Goal: Task Accomplishment & Management: Complete application form

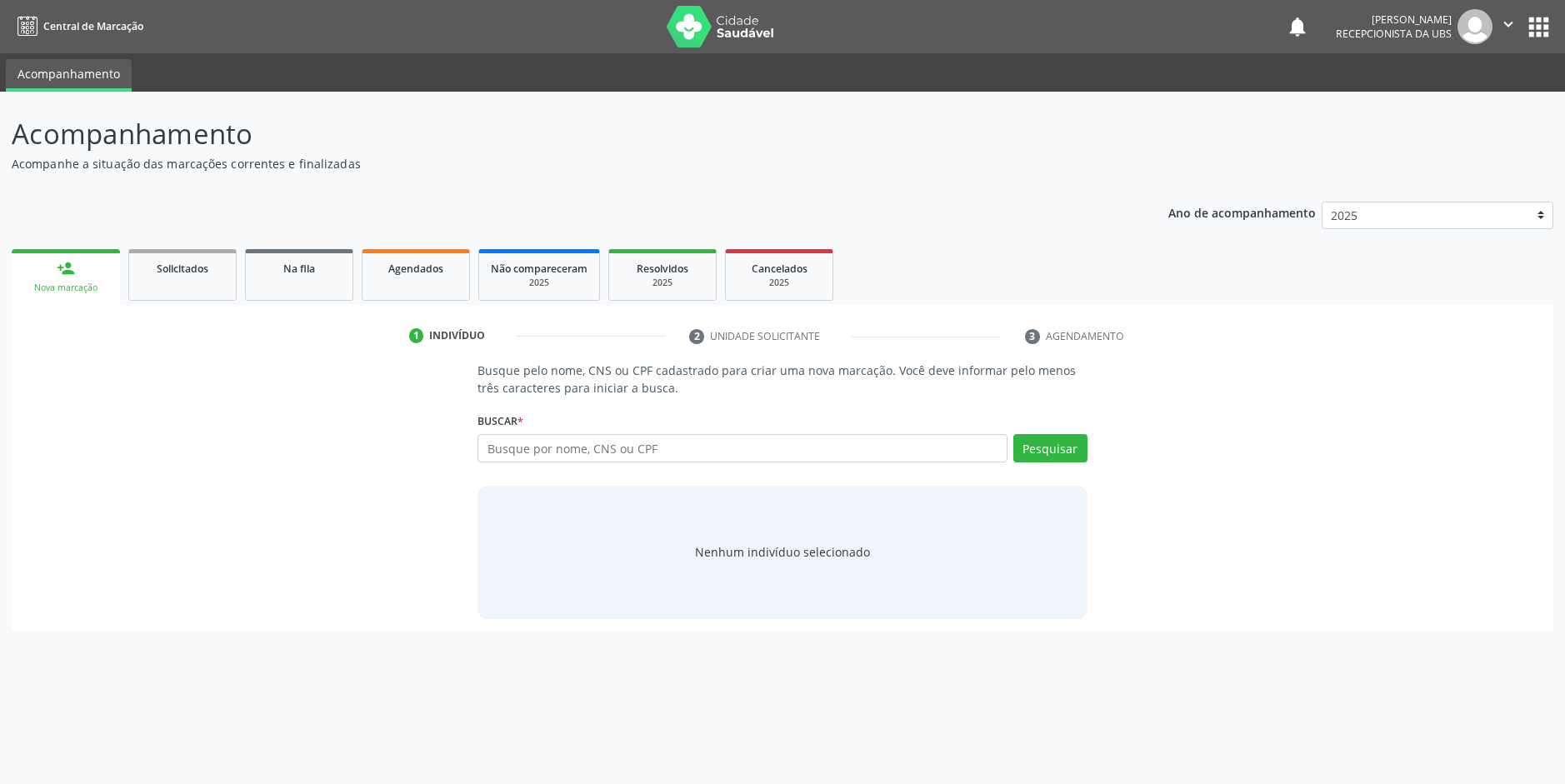
click at [638, 439] on input "text" at bounding box center [742, 448] width 529 height 28
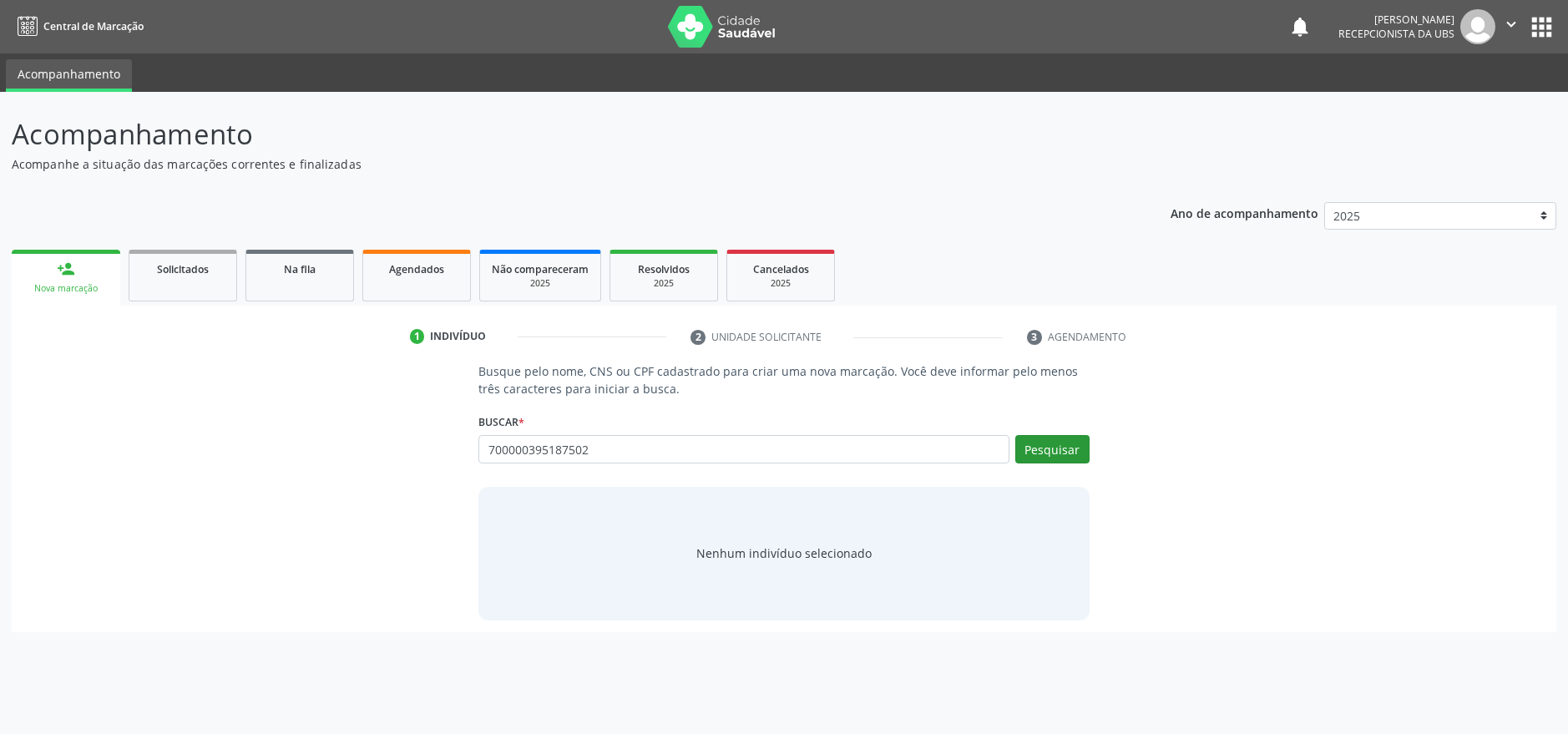
type input "700000395187502"
click at [1043, 453] on button "Pesquisar" at bounding box center [1052, 449] width 74 height 28
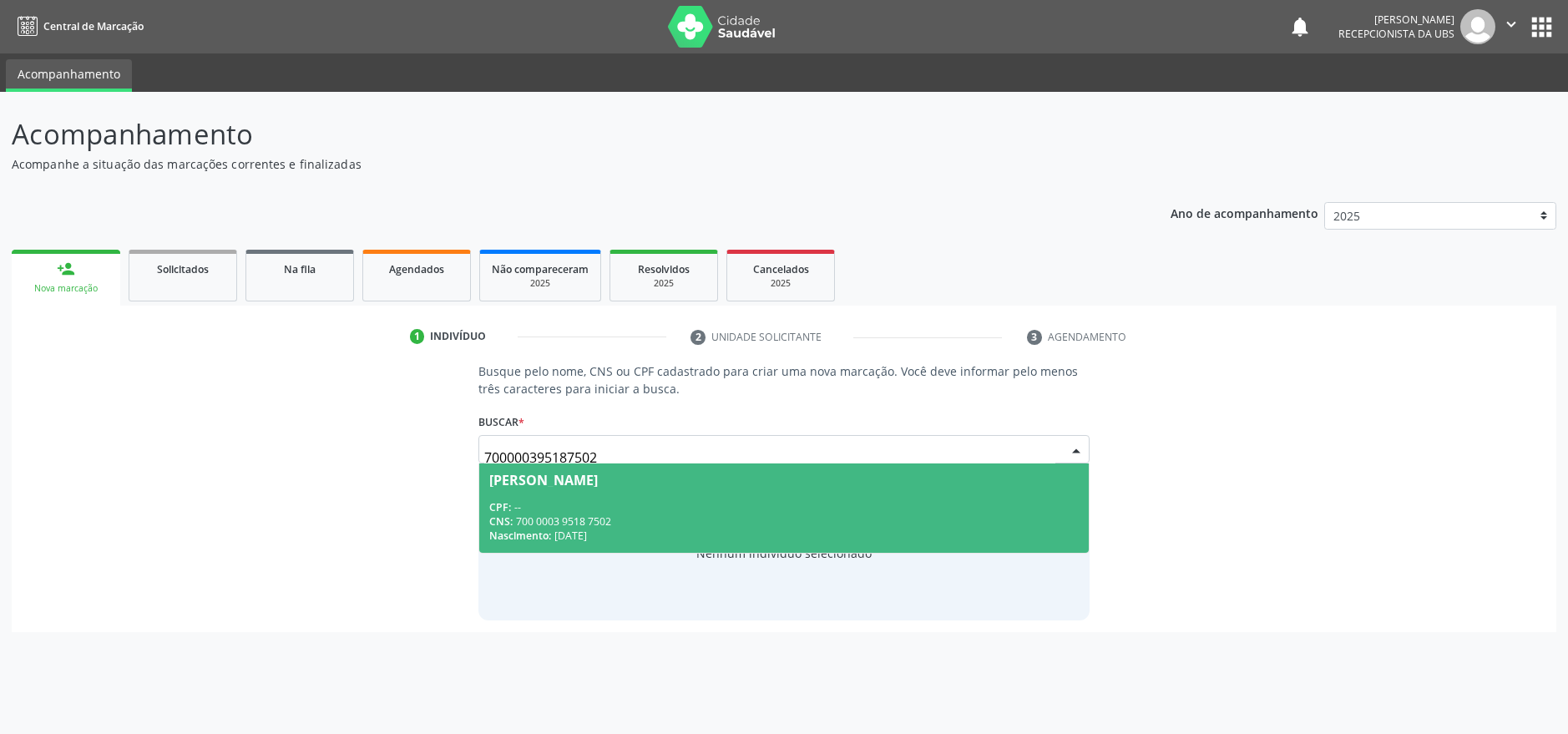
click at [593, 473] on div "[PERSON_NAME]" at bounding box center [543, 479] width 108 height 13
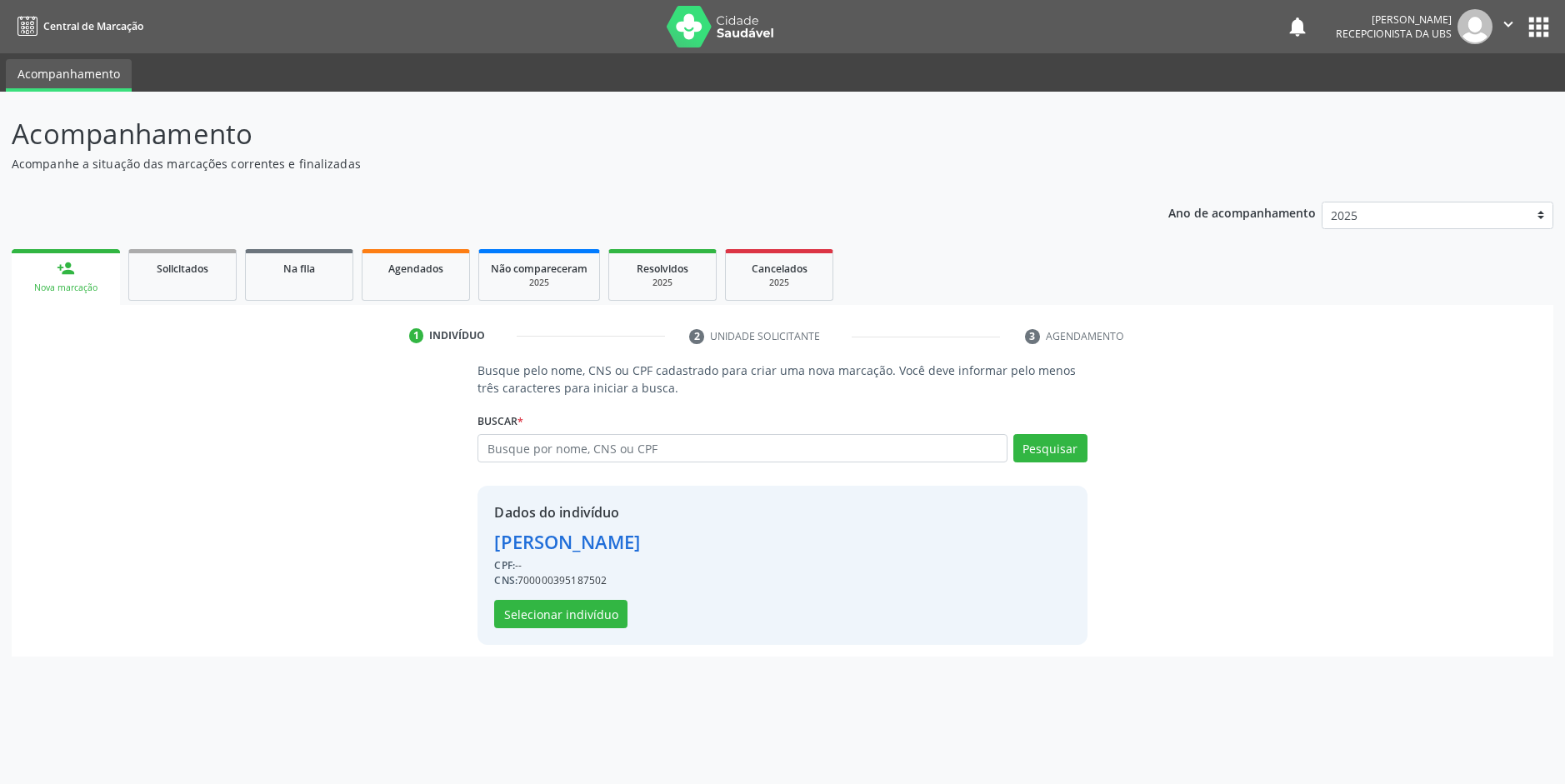
drag, startPoint x: 538, startPoint y: 649, endPoint x: 538, endPoint y: 668, distance: 19.0
click at [538, 668] on div "Acompanhamento Acompanhe a situação das marcações correntes e finalizadas Relat…" at bounding box center [782, 437] width 1565 height 692
click at [558, 616] on button "Selecionar indivíduo" at bounding box center [561, 614] width 134 height 28
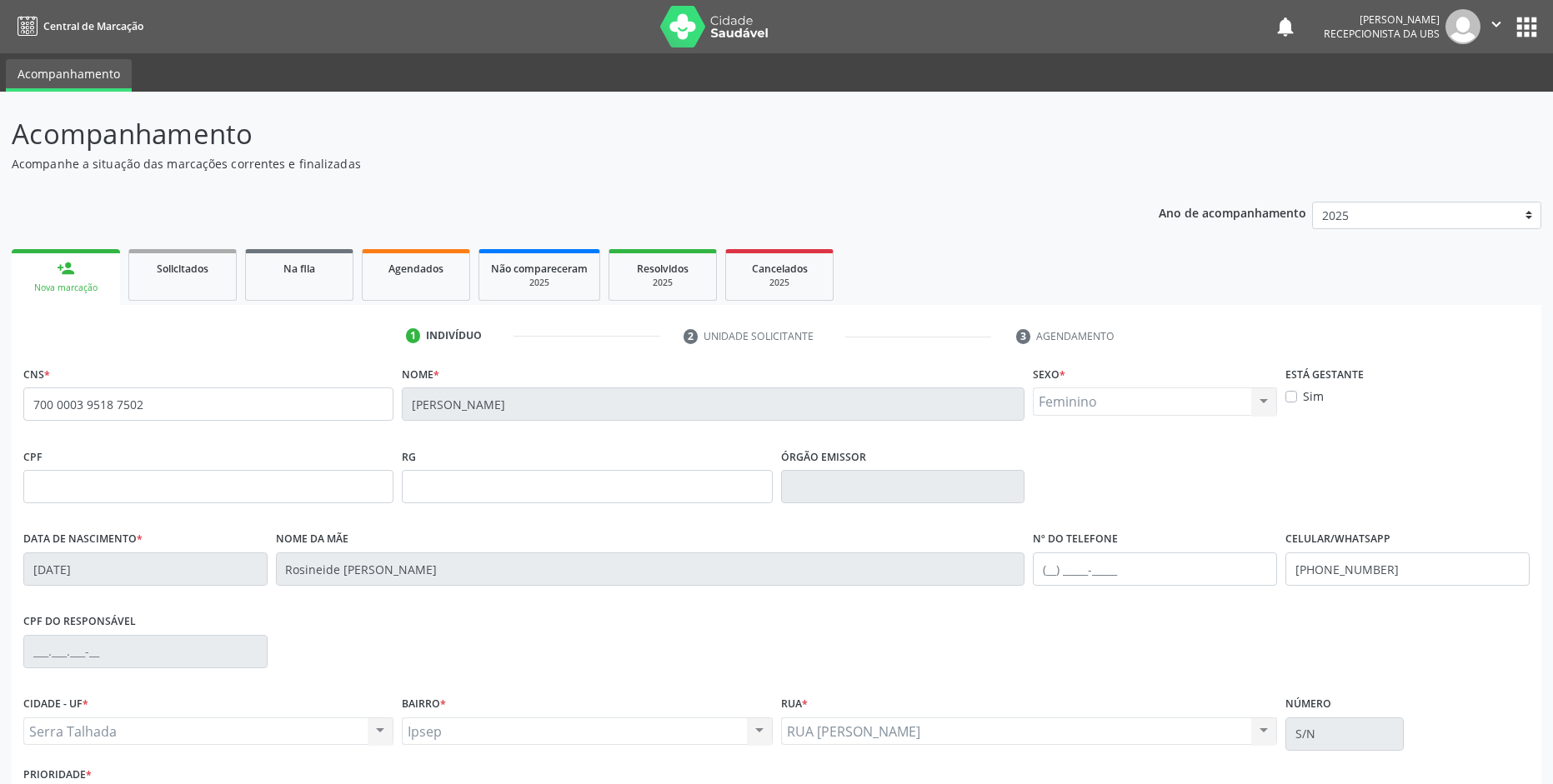
scroll to position [119, 0]
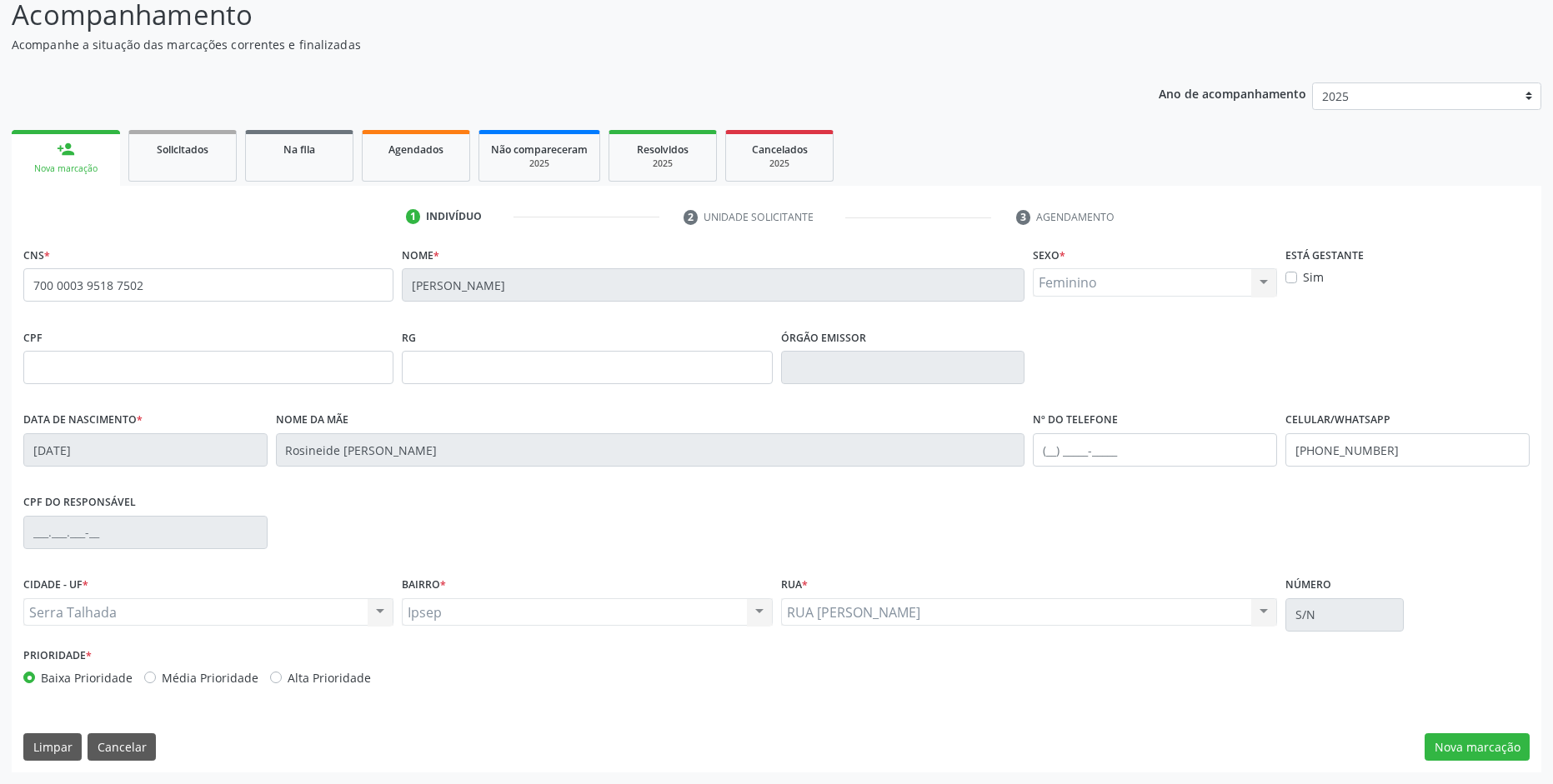
click at [1152, 545] on div "CPF do responsável" at bounding box center [776, 531] width 1515 height 82
drag, startPoint x: 1164, startPoint y: 547, endPoint x: 1164, endPoint y: 531, distance: 16.0
click at [1163, 530] on div "CPF do responsável" at bounding box center [776, 531] width 1515 height 82
drag, startPoint x: 1138, startPoint y: 630, endPoint x: 1150, endPoint y: 639, distance: 15.0
click at [1150, 639] on div "Rua * RUA [PERSON_NAME] DO NASCIMENTO RUA [PERSON_NAME] DO NASCIMENTO Nenhum re…" at bounding box center [1029, 608] width 505 height 71
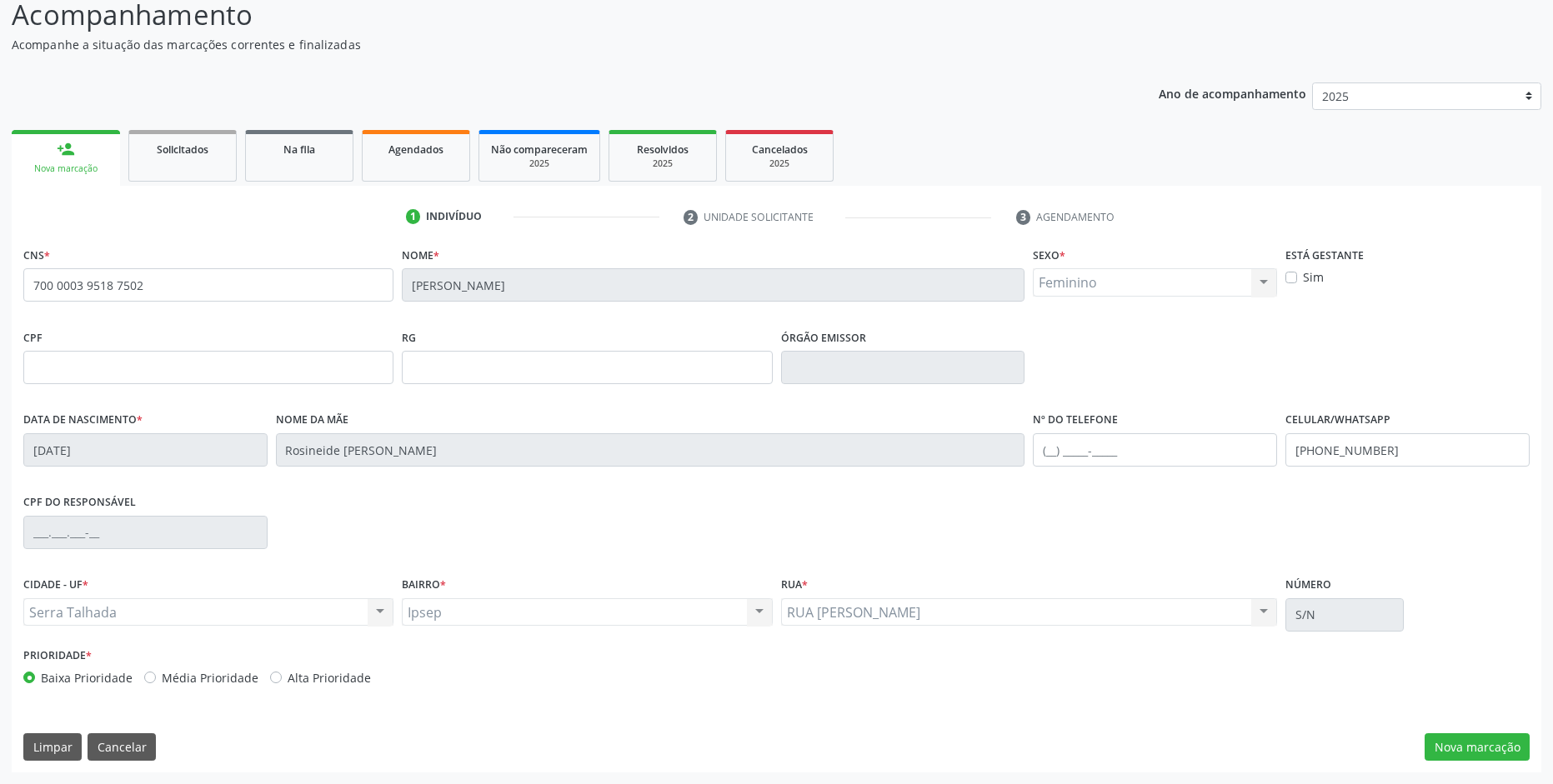
click at [1162, 646] on div "Prioridade * Baixa Prioridade Média Prioridade Alta Prioridade" at bounding box center [776, 671] width 1515 height 55
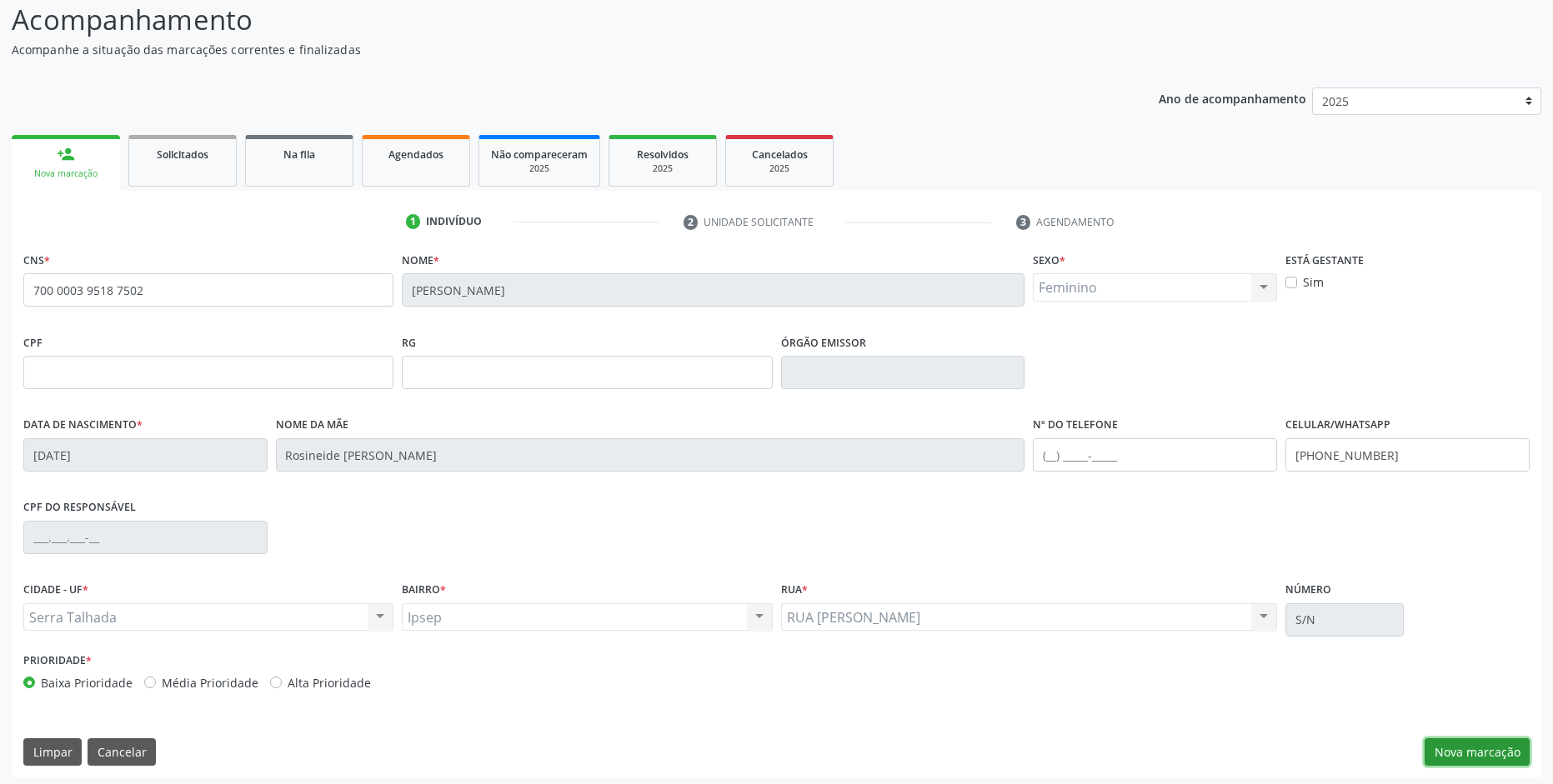
click at [1500, 753] on button "Nova marcação" at bounding box center [1477, 753] width 105 height 28
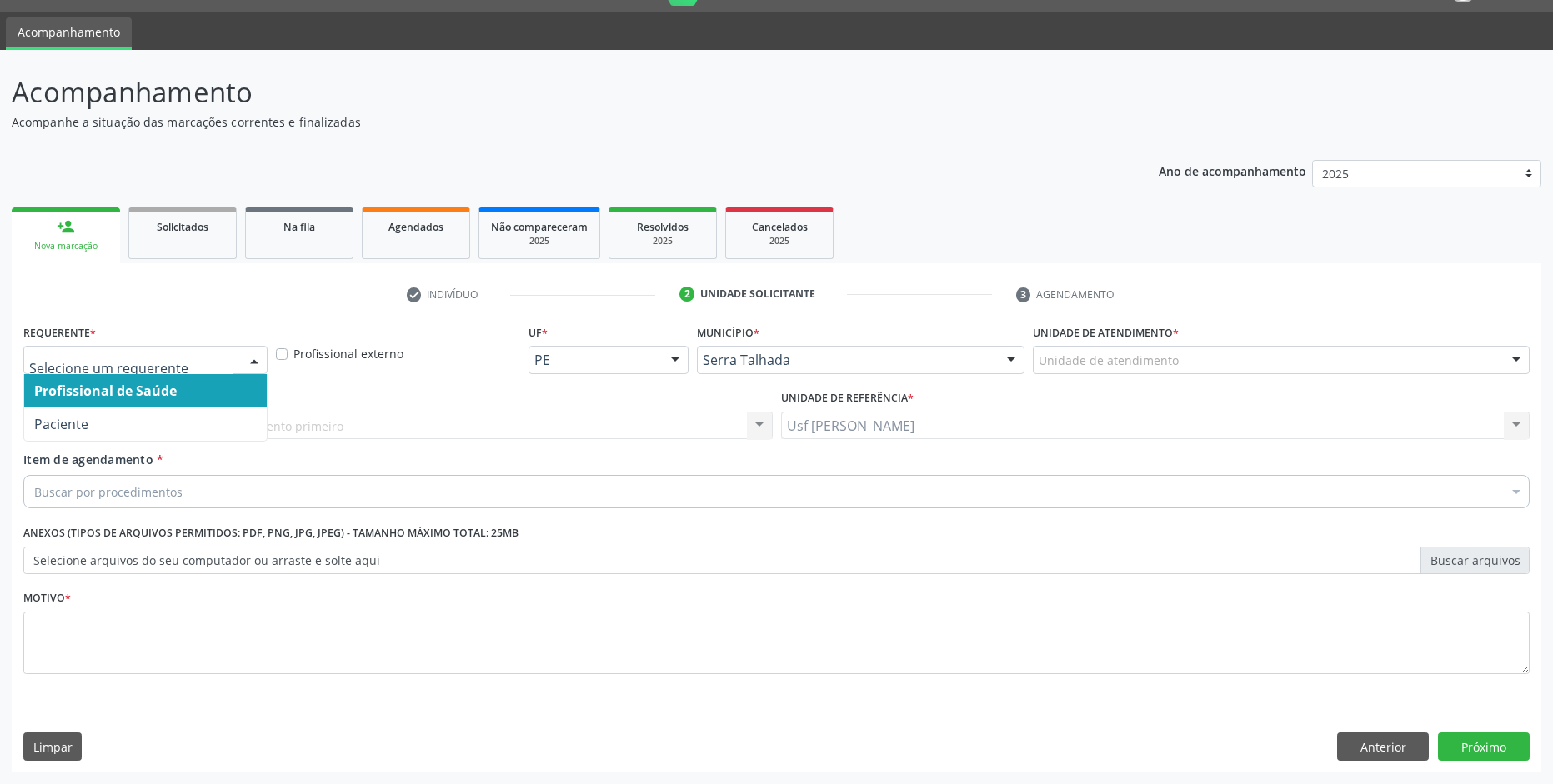
click at [252, 360] on div at bounding box center [254, 361] width 25 height 28
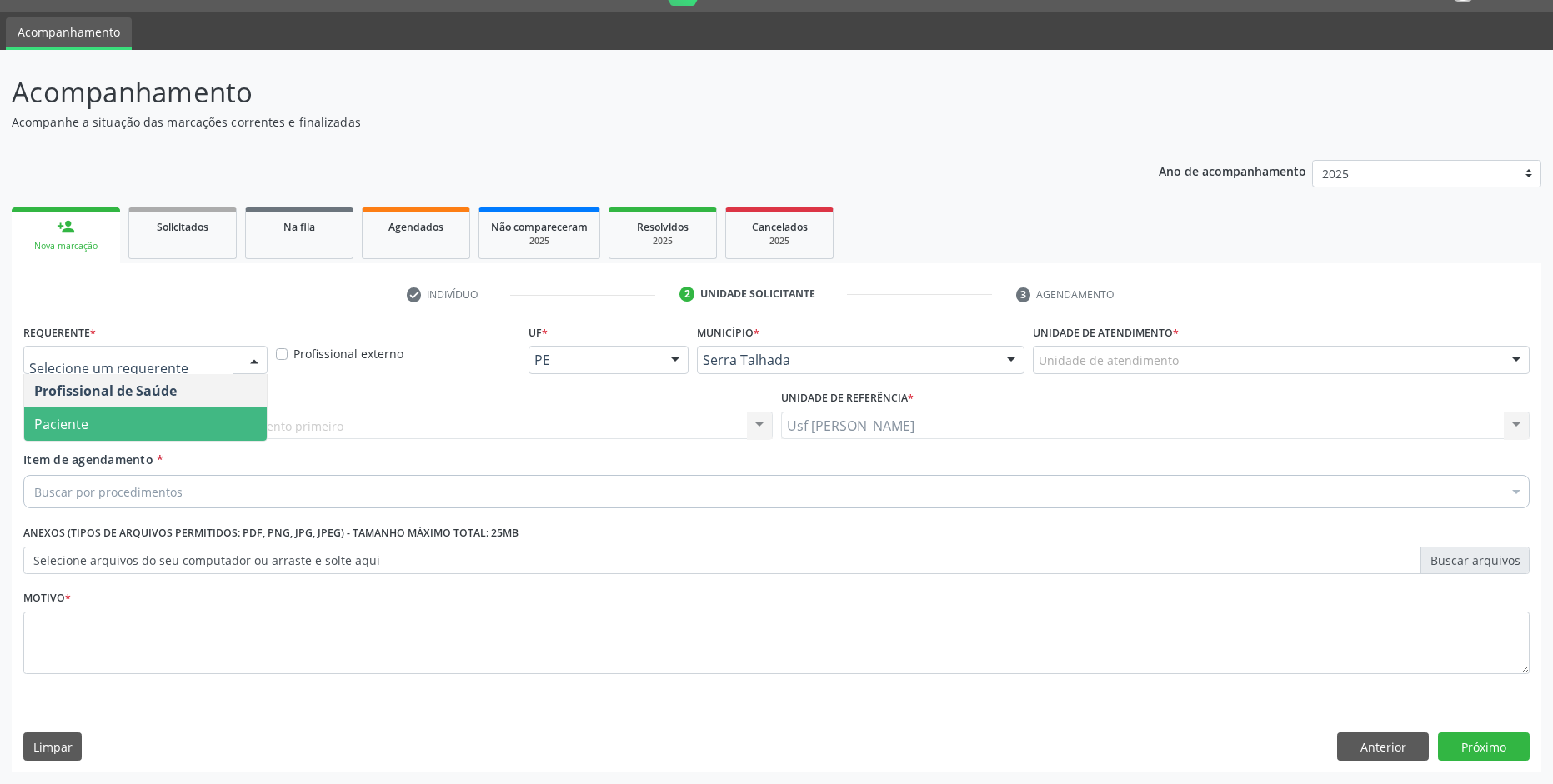
click at [176, 414] on span "Paciente" at bounding box center [146, 424] width 243 height 33
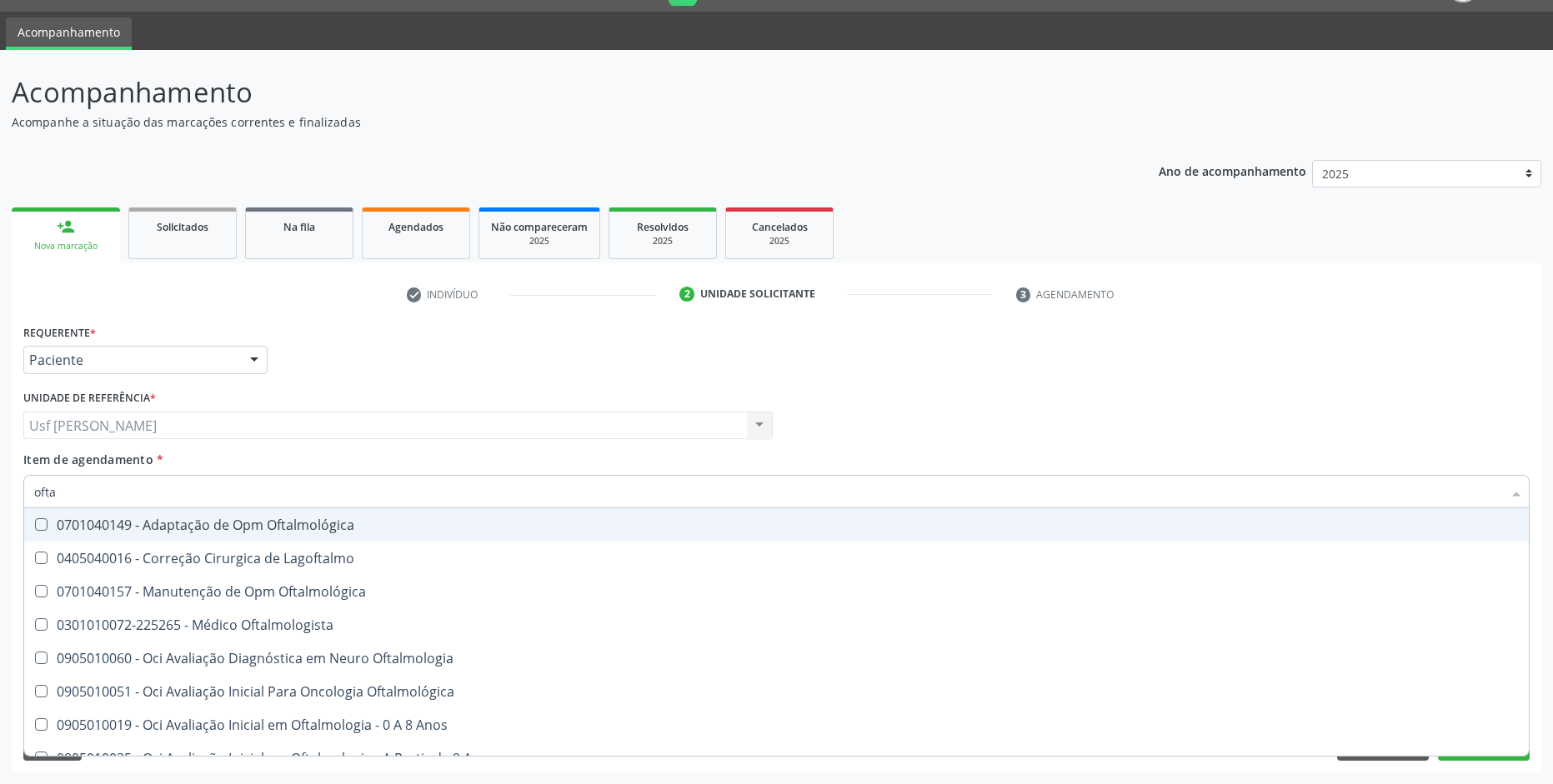
type input "oftal"
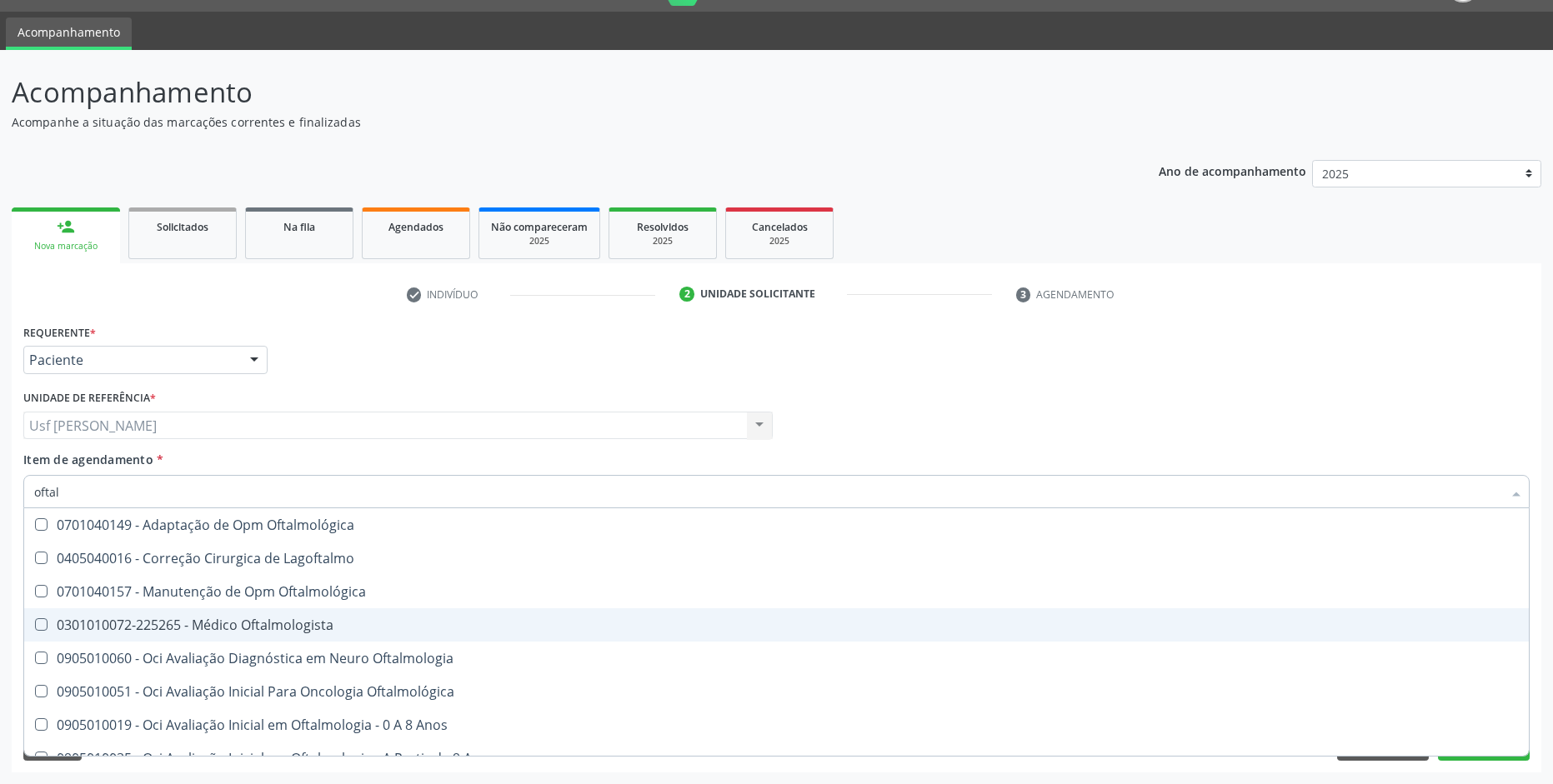
click at [269, 625] on div "0301010072-225265 - Médico Oftalmologista" at bounding box center [776, 624] width 1485 height 13
checkbox Oftalmologista "true"
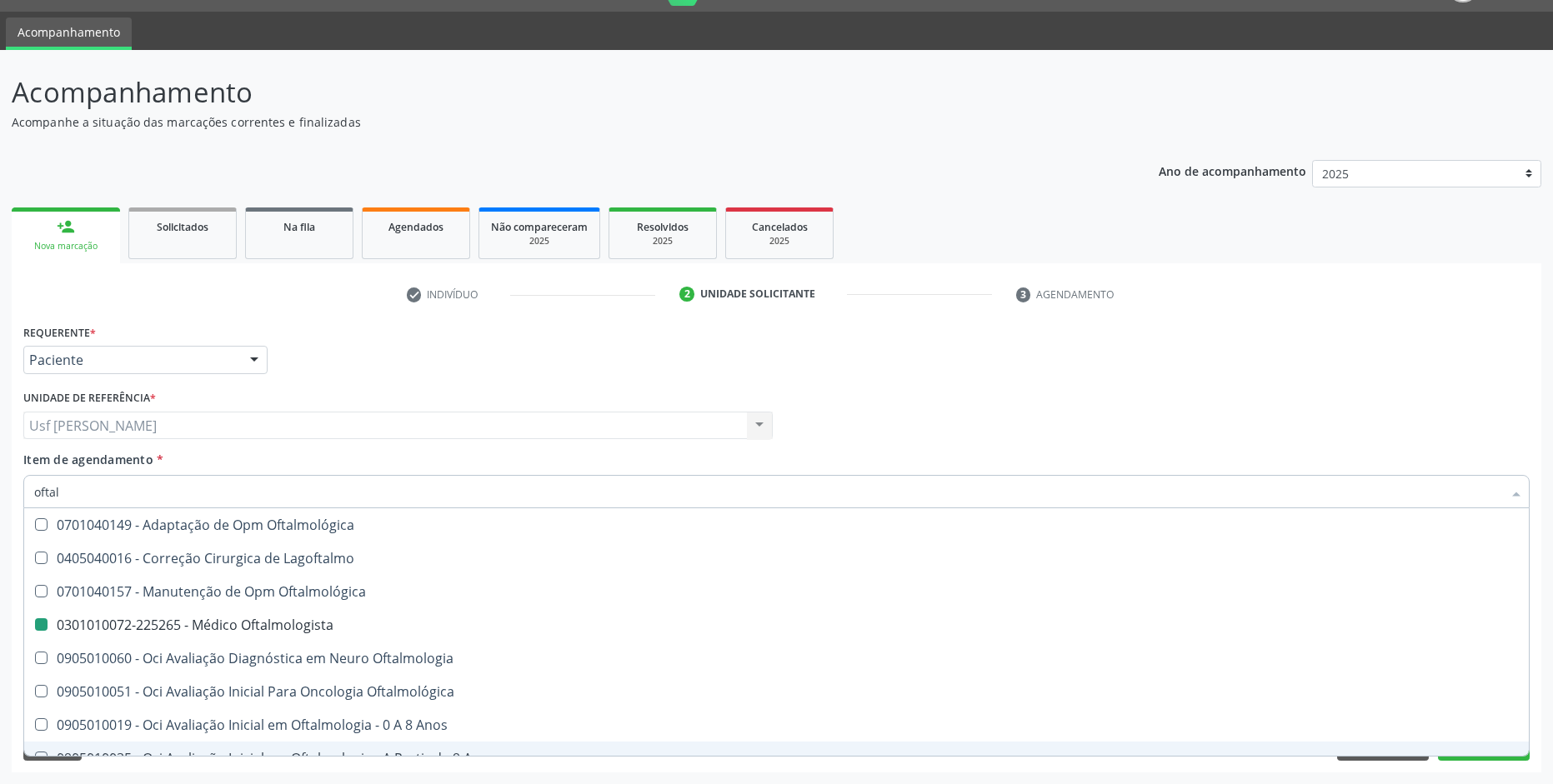
checkbox Lagoftalmo "true"
checkbox Oftalmologista "false"
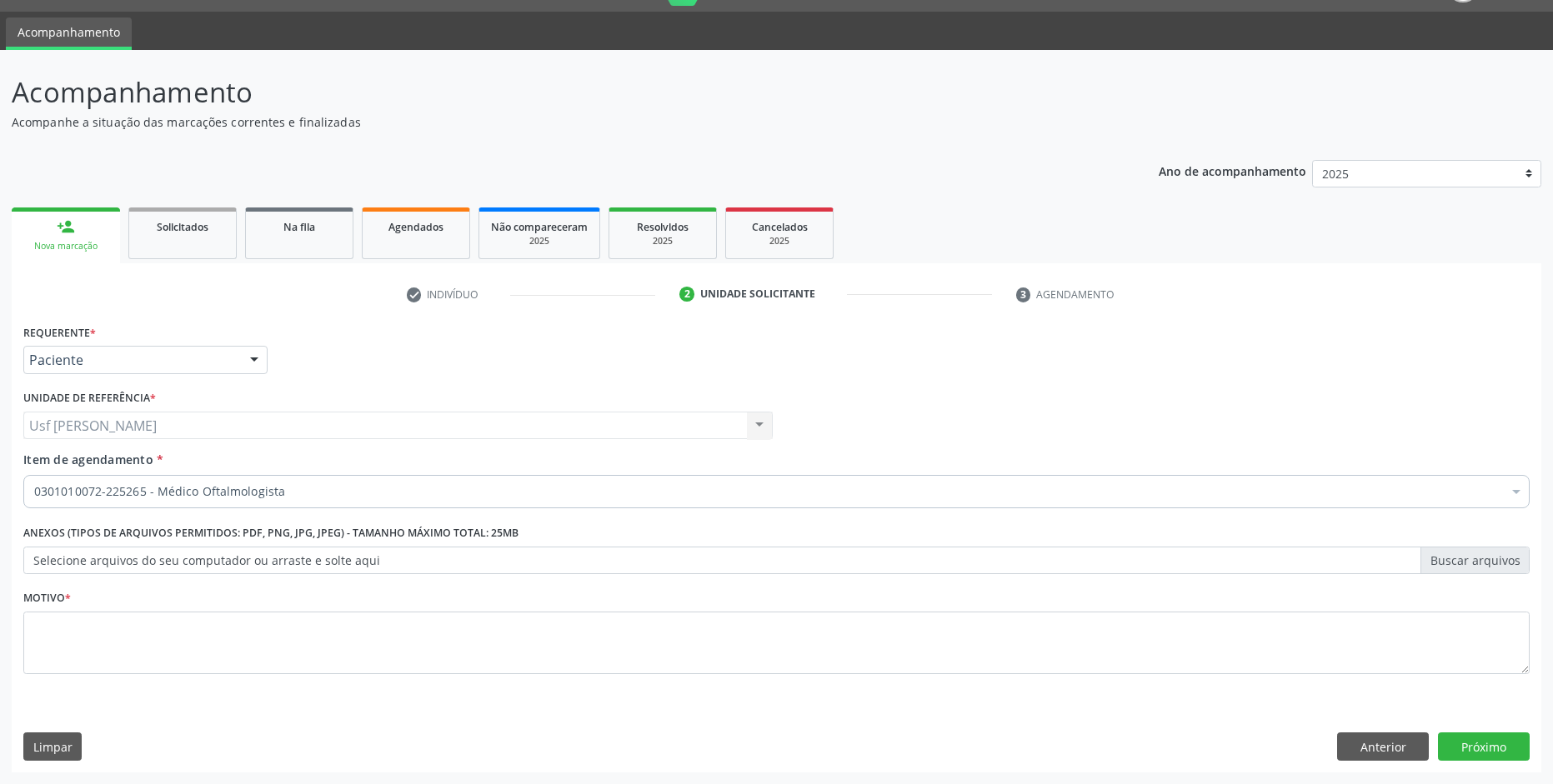
click at [1487, 763] on div "Requerente * Paciente Profissional de Saúde Paciente Nenhum resultado encontrad…" at bounding box center [776, 546] width 1529 height 452
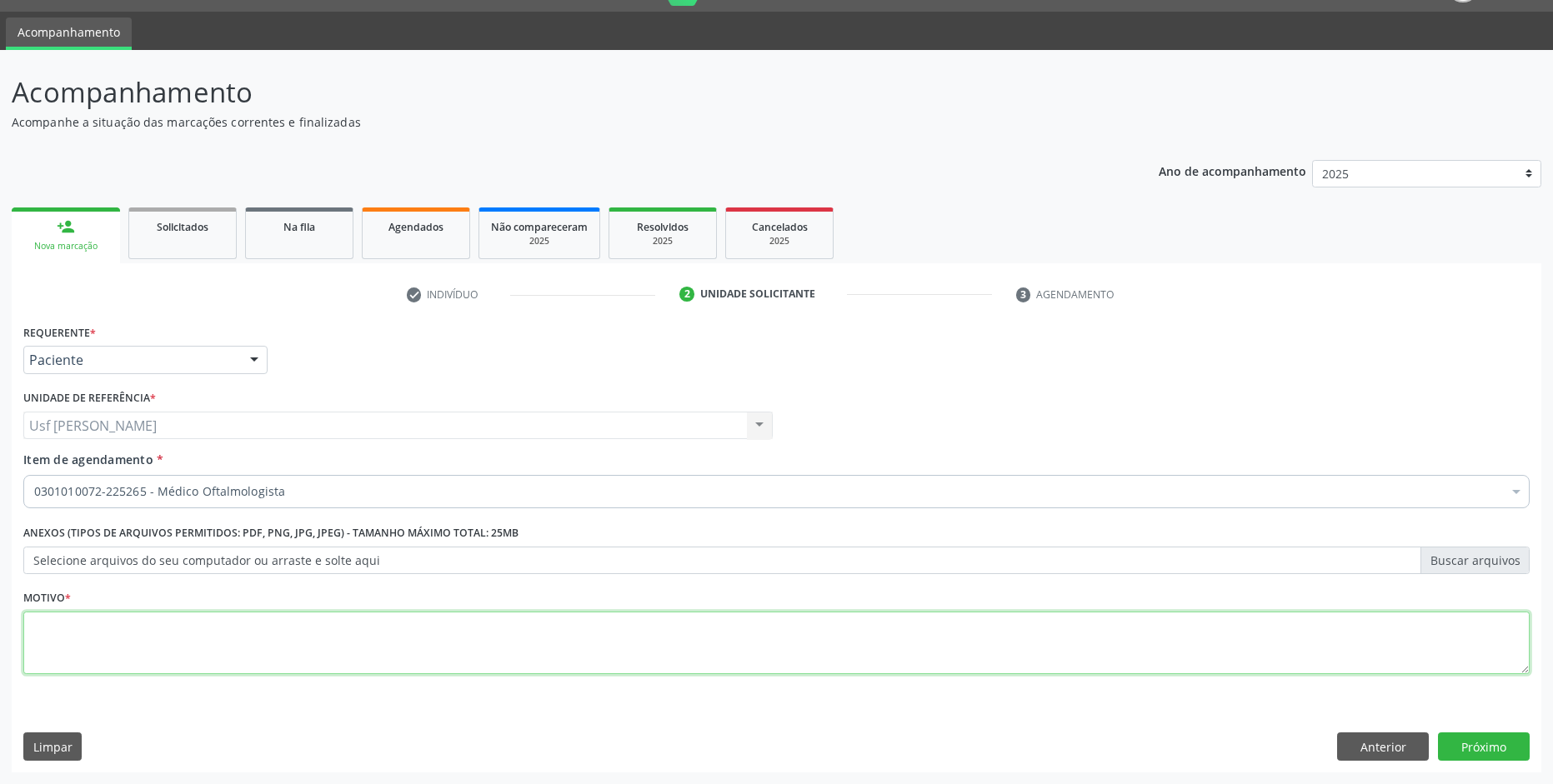
click at [416, 630] on textarea at bounding box center [776, 643] width 1506 height 64
click at [618, 637] on textarea at bounding box center [776, 643] width 1506 height 64
type textarea ";"
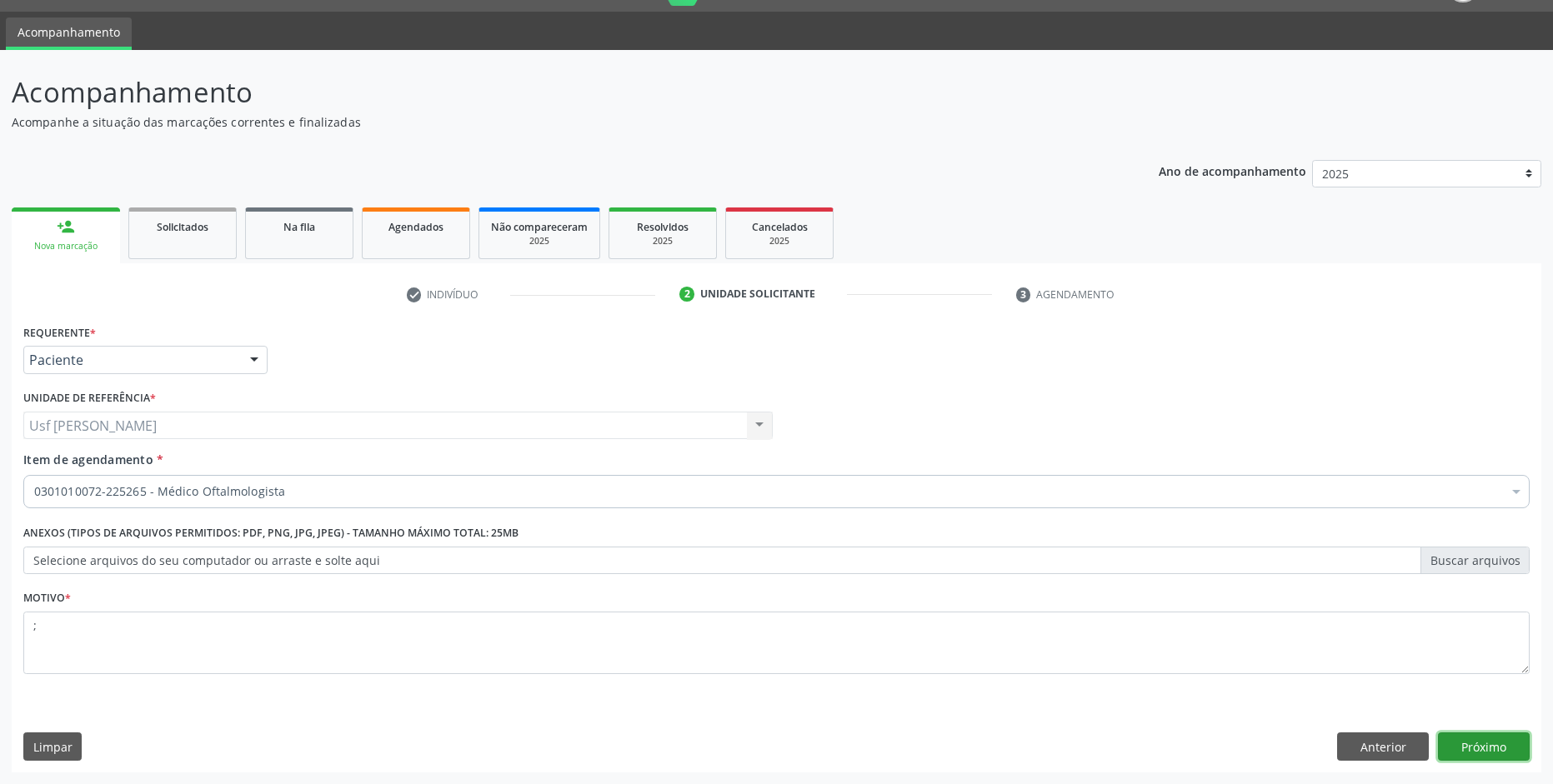
click at [1460, 748] on button "Próximo" at bounding box center [1483, 746] width 92 height 28
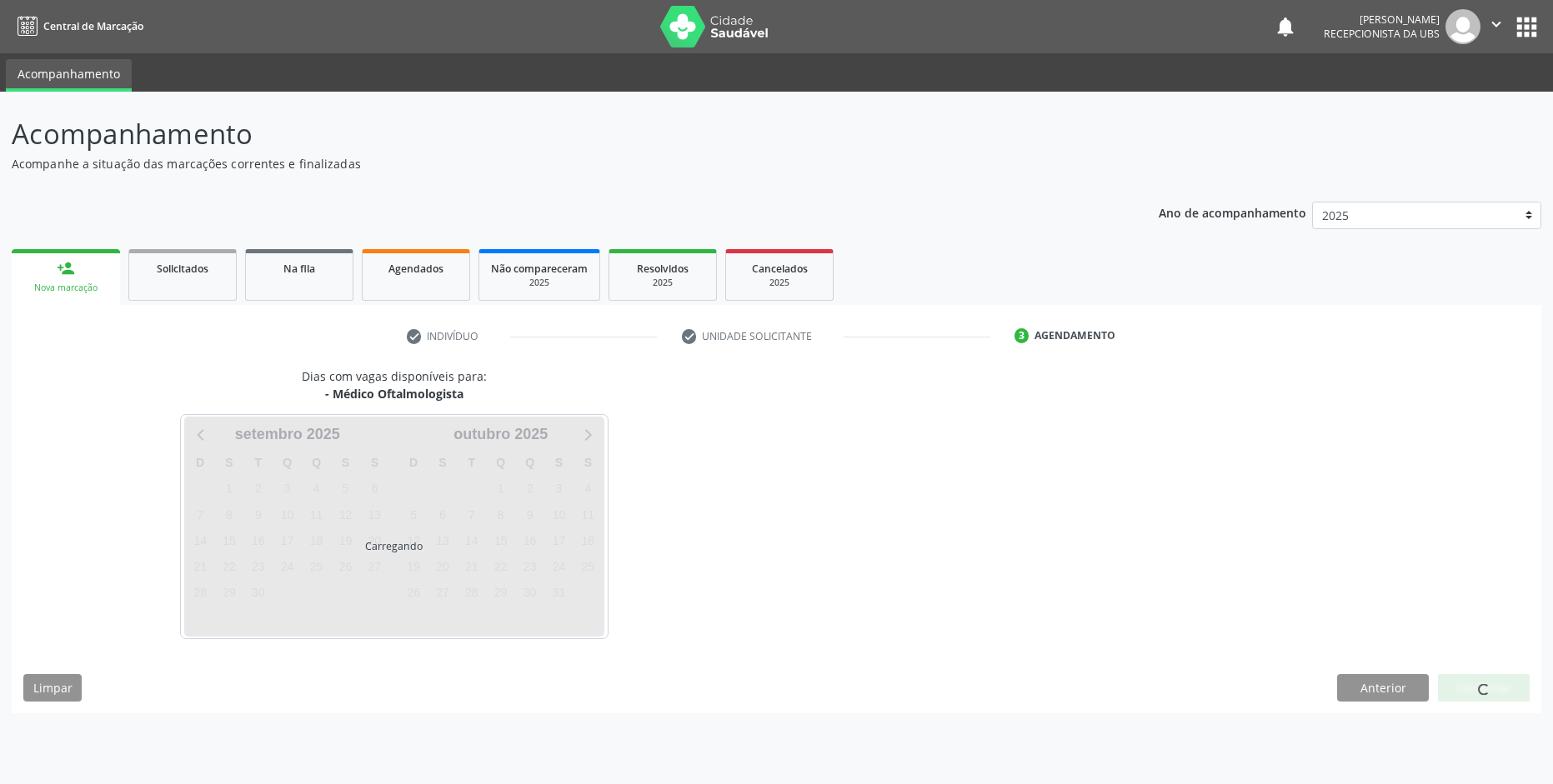
scroll to position [0, 0]
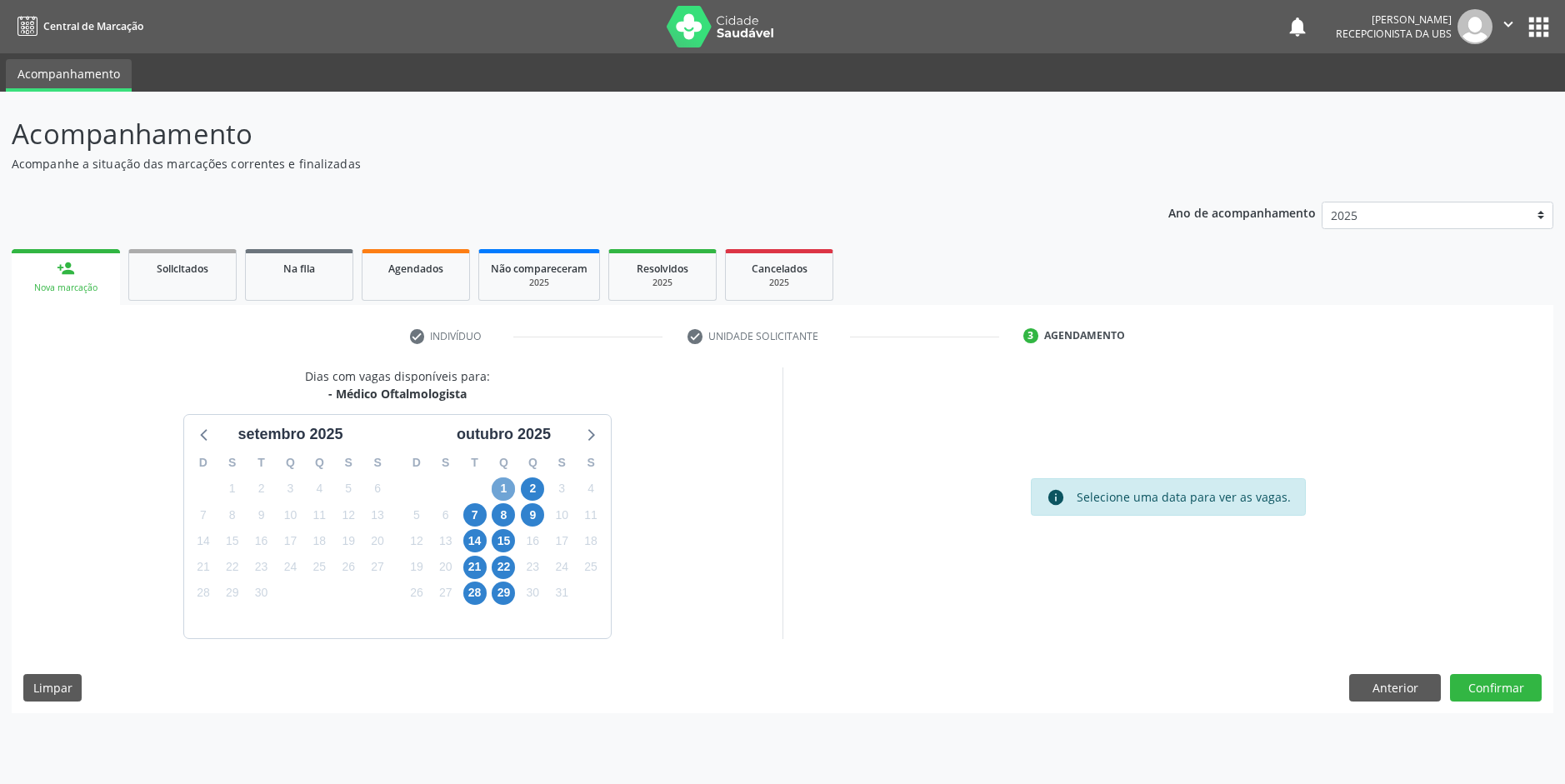
click at [502, 479] on span "1" at bounding box center [503, 489] width 24 height 24
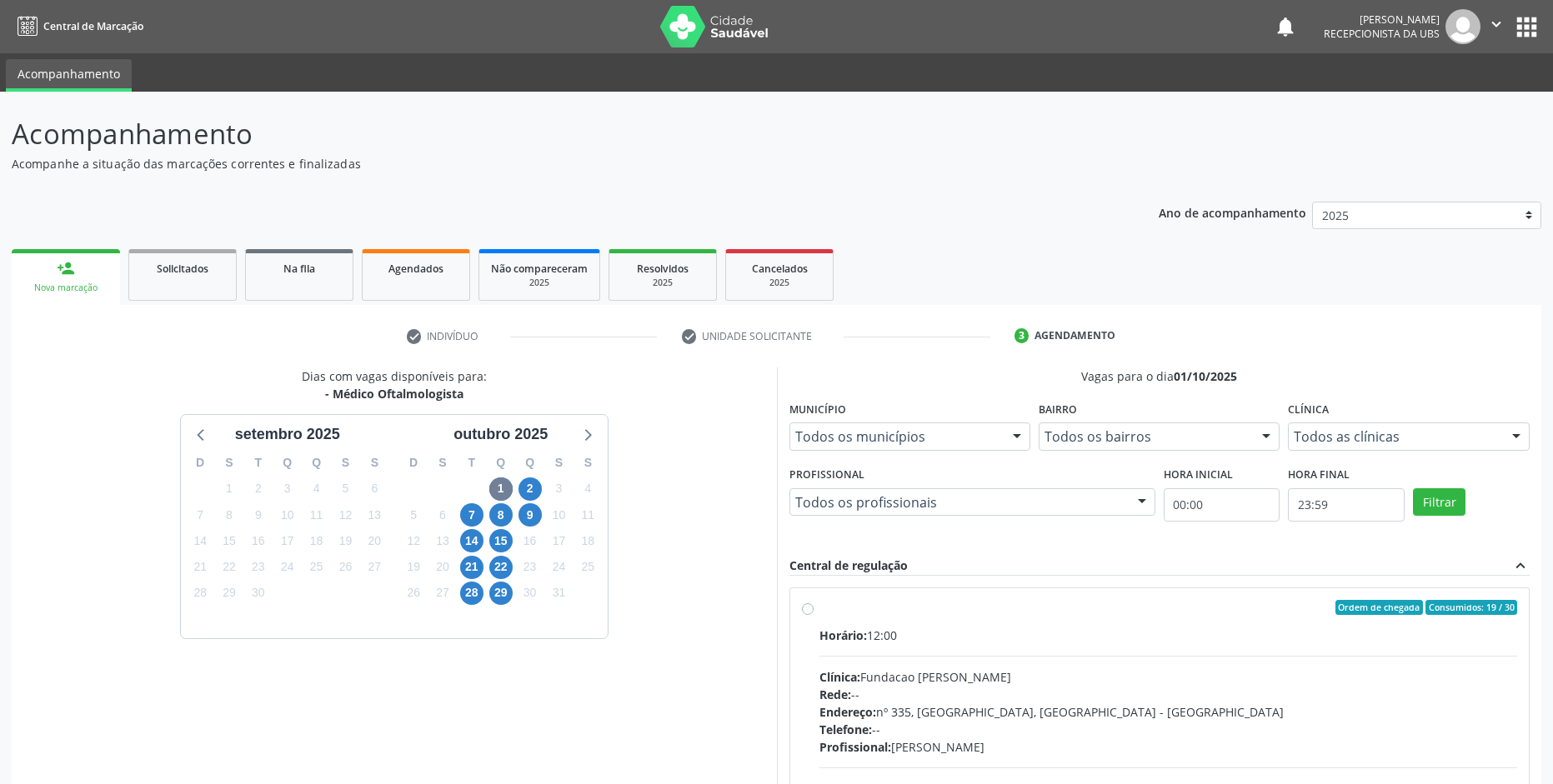
click at [799, 613] on div "Ordem de chegada Consumidos: 19 / 30 Horário: 12:00 Clínica: Fundacao [PERSON_N…" at bounding box center [1160, 728] width 739 height 279
radio input "true"
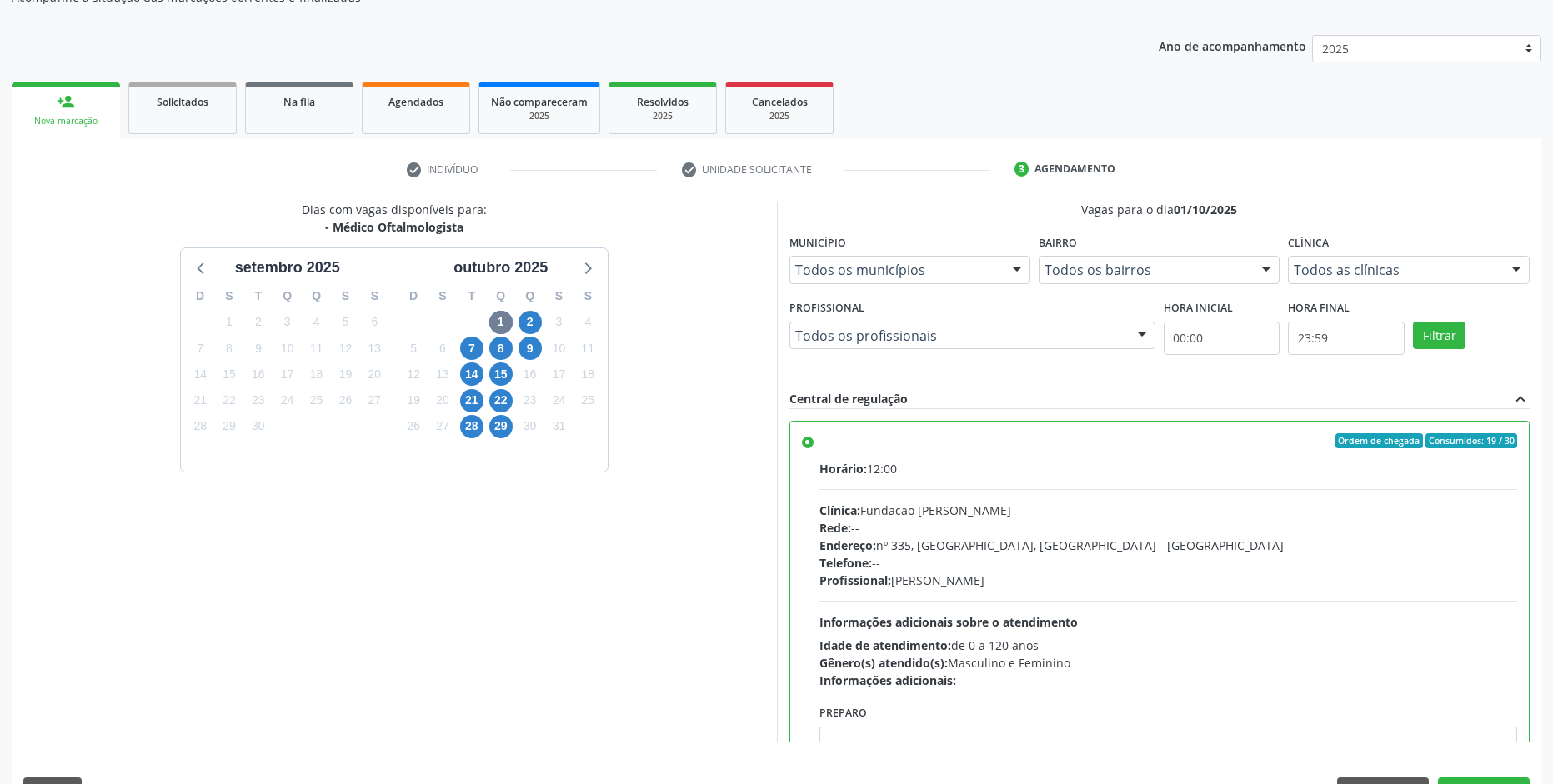
scroll to position [211, 0]
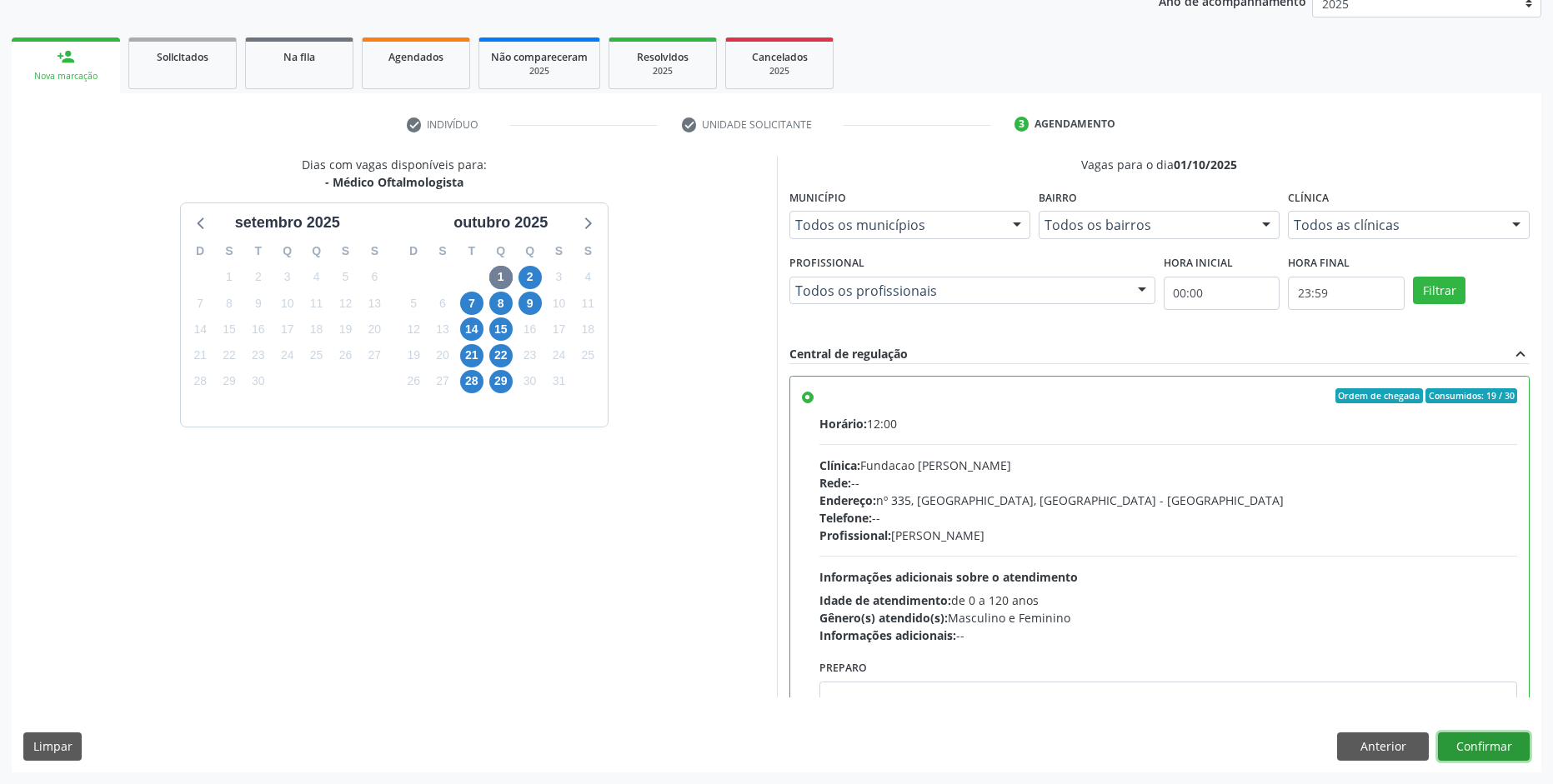
click at [1488, 741] on button "Confirmar" at bounding box center [1483, 746] width 92 height 28
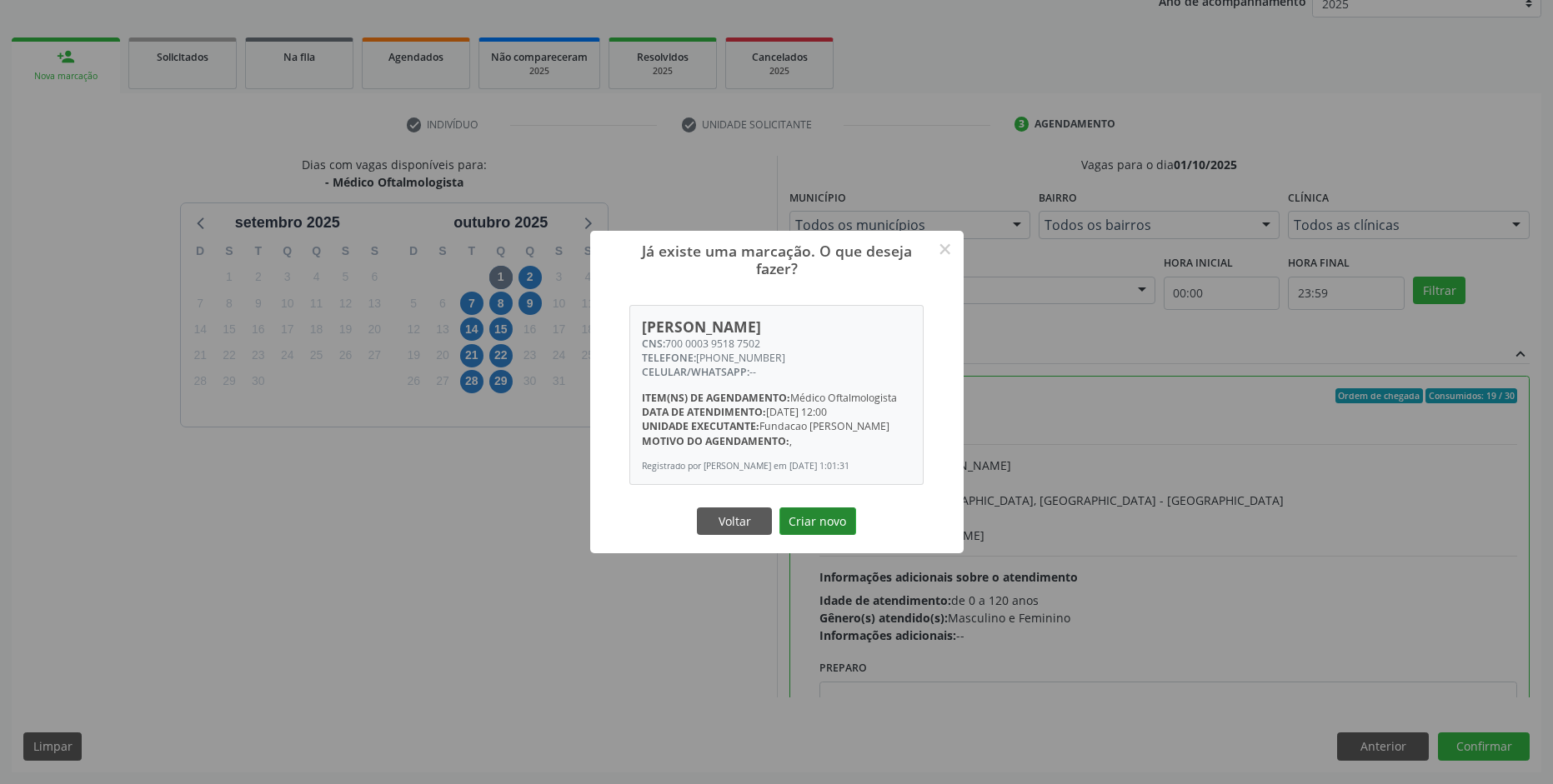
click at [814, 531] on button "Criar novo" at bounding box center [818, 521] width 77 height 28
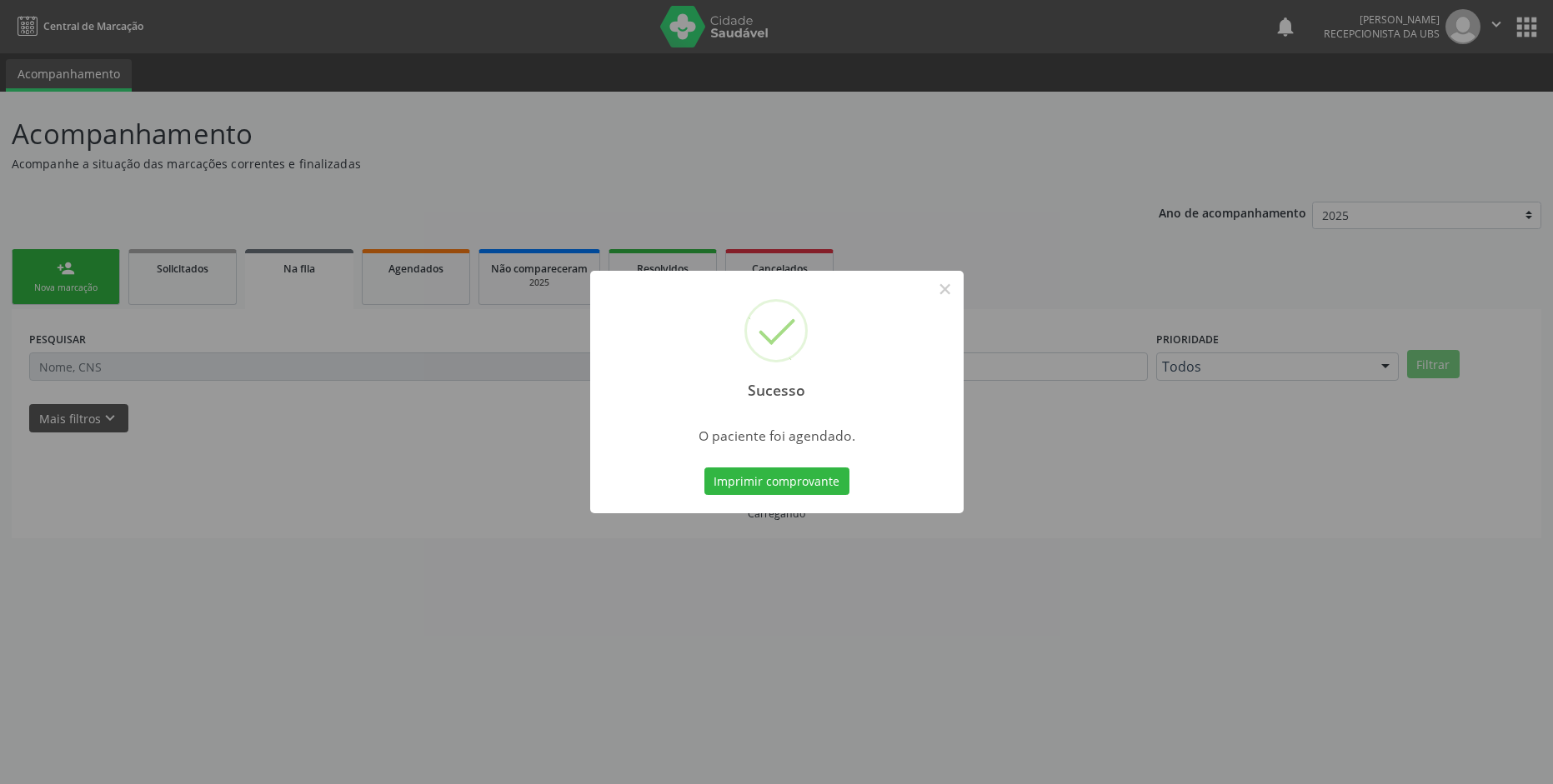
scroll to position [0, 0]
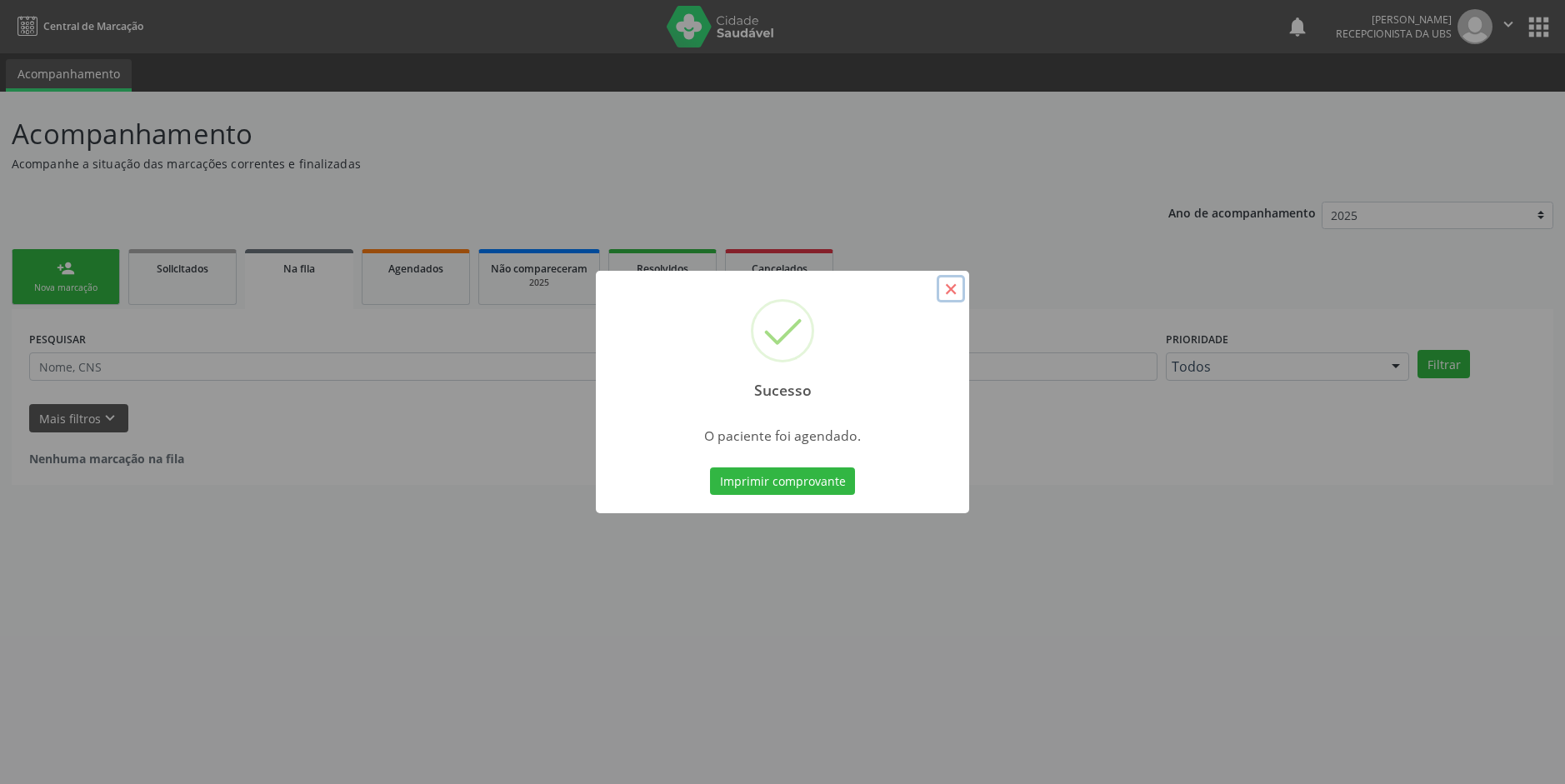
click at [949, 288] on button "×" at bounding box center [951, 289] width 28 height 28
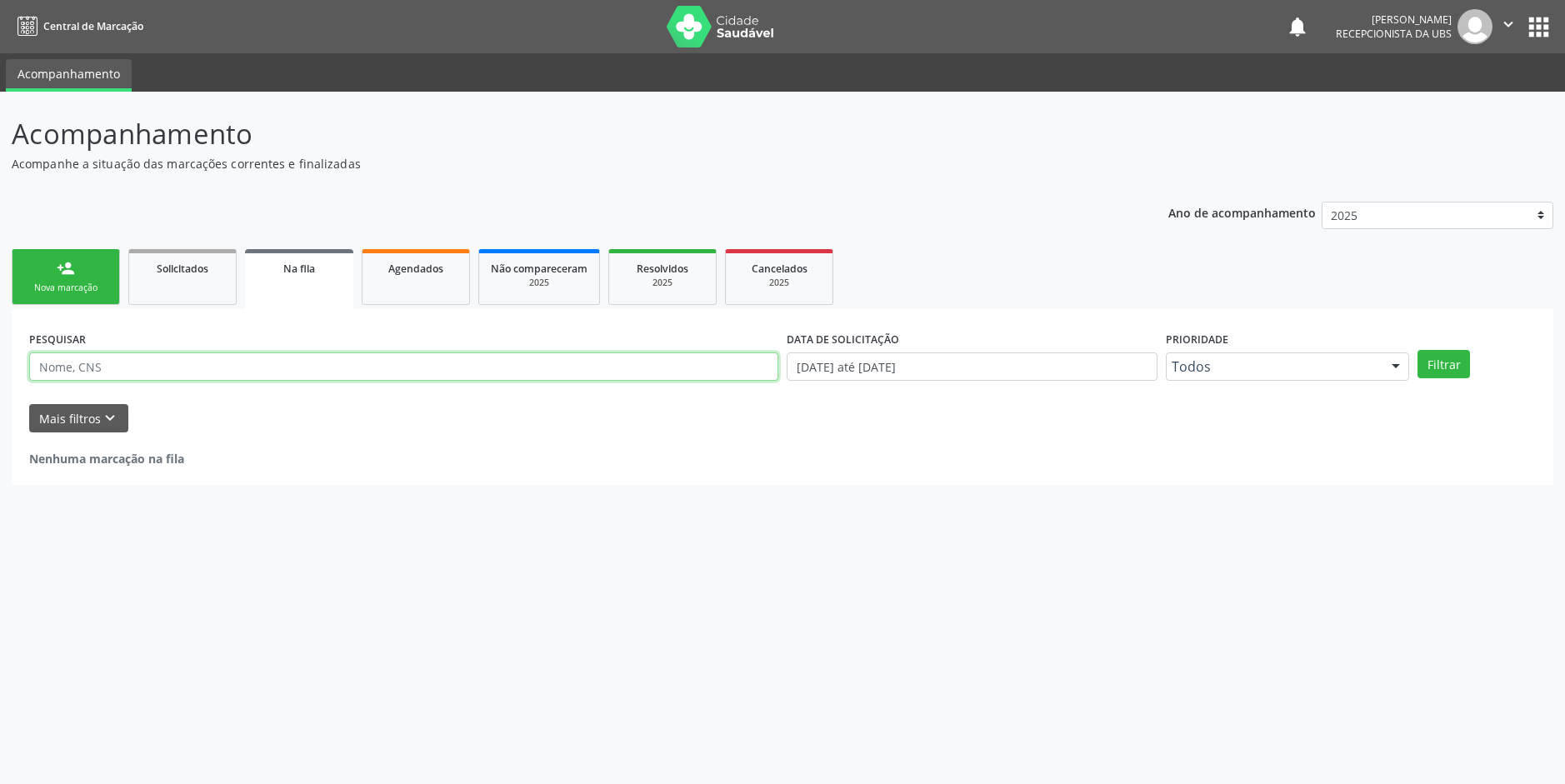
click at [617, 374] on input "text" at bounding box center [403, 367] width 749 height 28
type input "7000003"
click at [406, 276] on div "Agendados" at bounding box center [415, 268] width 83 height 17
click at [383, 371] on input "text" at bounding box center [403, 367] width 749 height 28
type input "700000395187502"
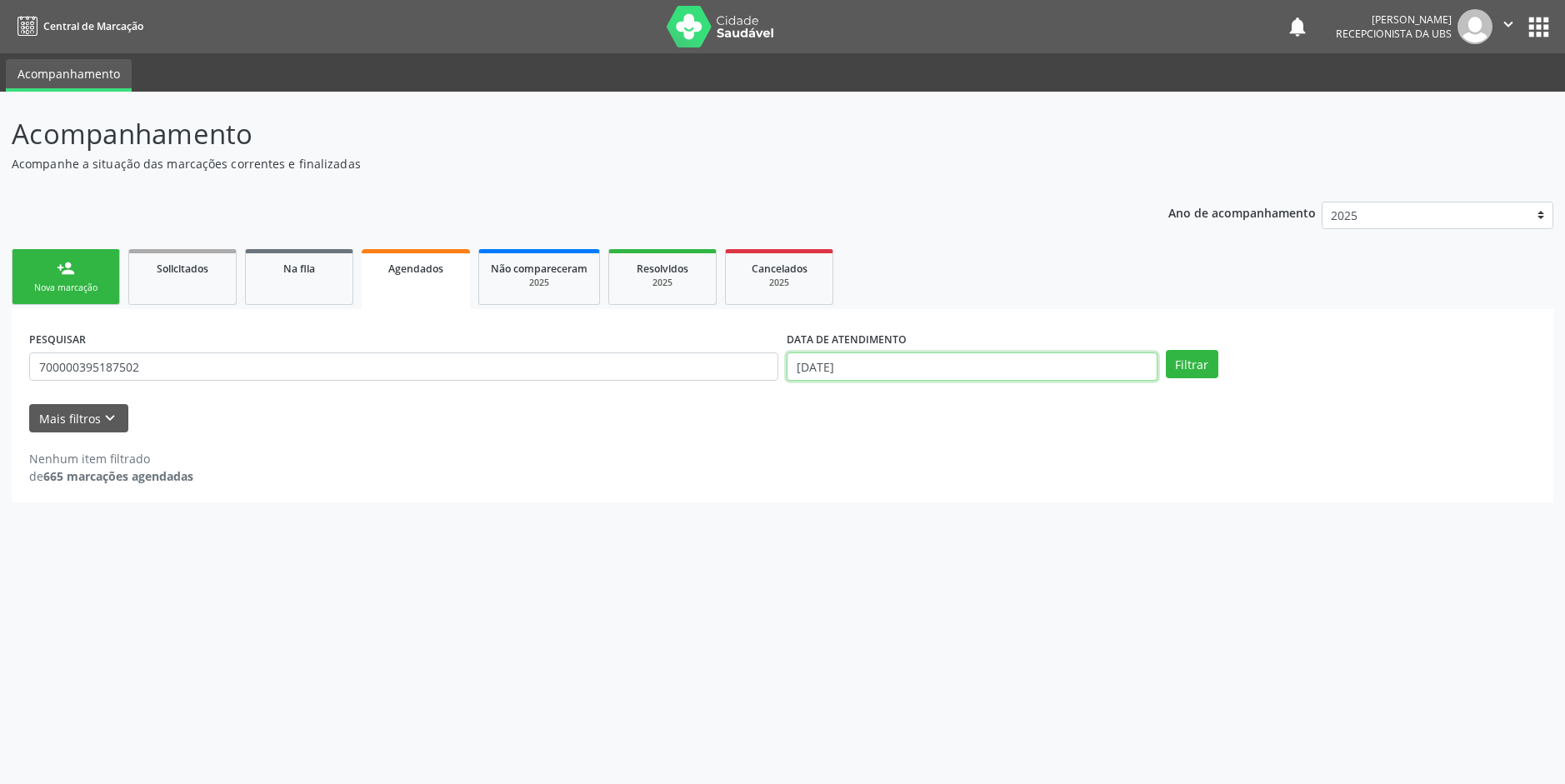
drag, startPoint x: 881, startPoint y: 363, endPoint x: 881, endPoint y: 374, distance: 11.0
click at [882, 371] on input "[DATE]" at bounding box center [972, 367] width 371 height 28
click at [1026, 402] on icon at bounding box center [1022, 402] width 11 height 11
select select "9"
click at [905, 451] on span "1" at bounding box center [908, 450] width 32 height 32
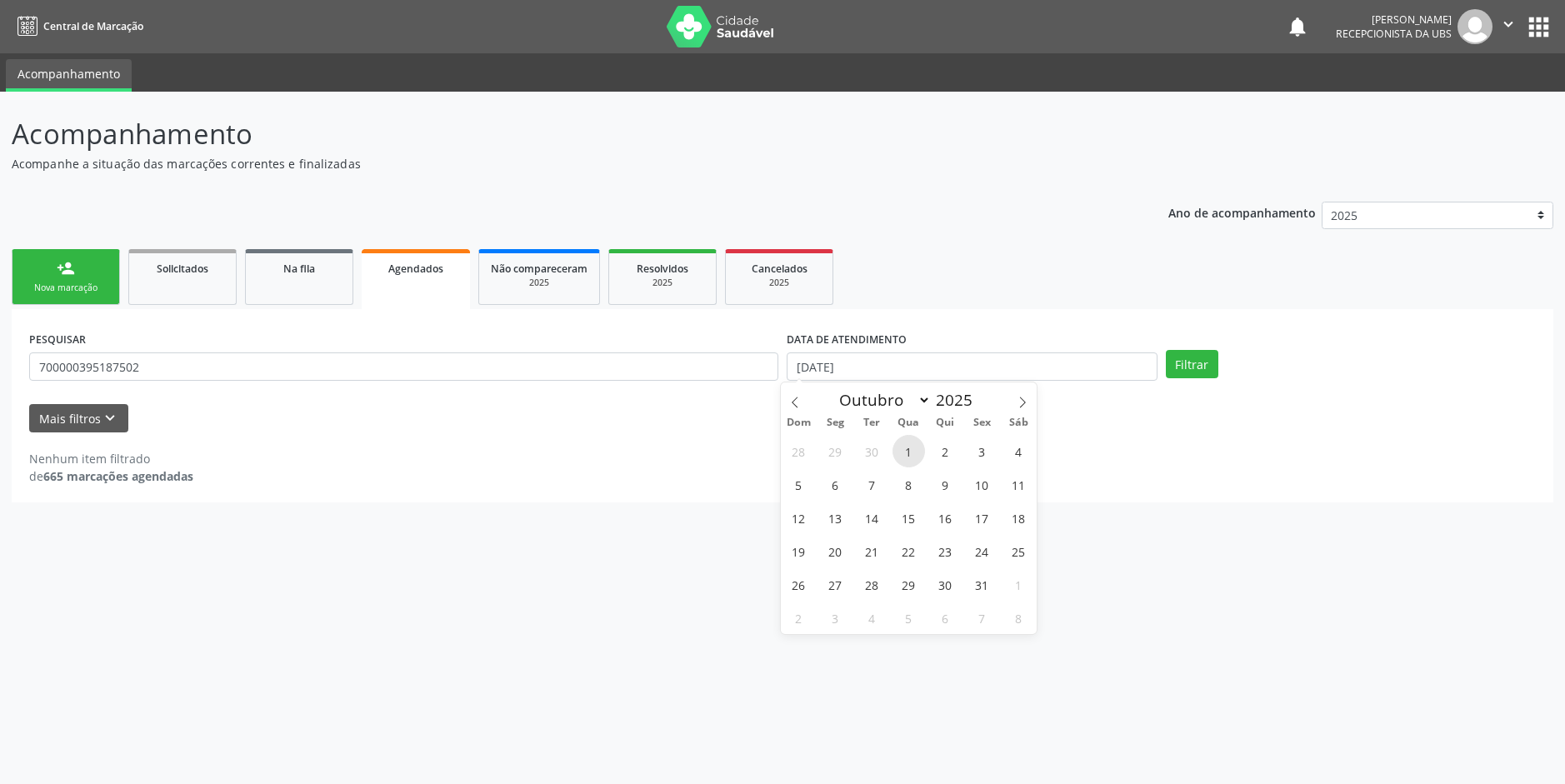
type input "01/10/2025"
click at [946, 444] on span "2" at bounding box center [945, 450] width 32 height 32
click at [1189, 364] on button "Filtrar" at bounding box center [1192, 364] width 52 height 28
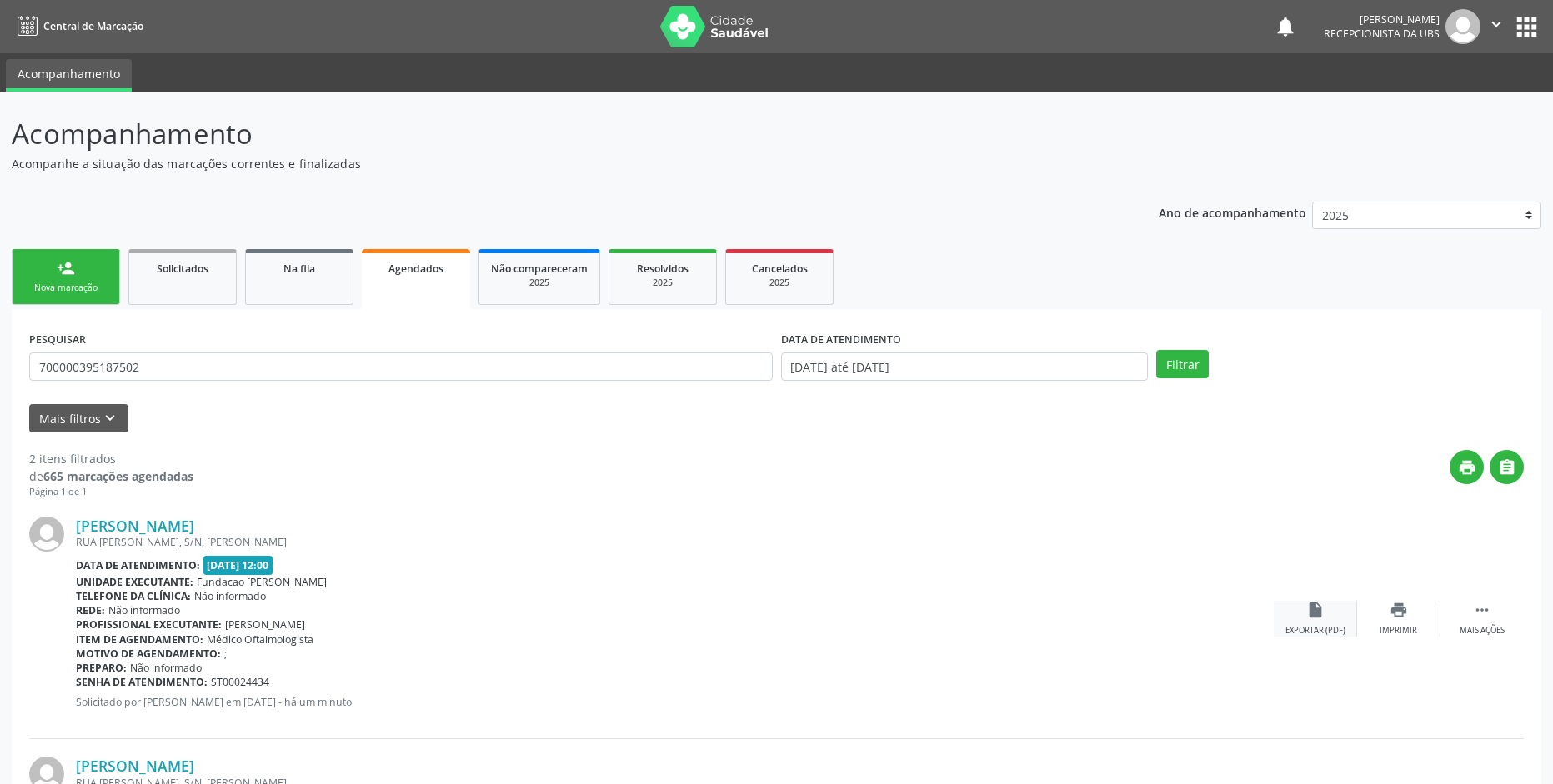
click at [1322, 616] on icon "insert_drive_file" at bounding box center [1315, 609] width 18 height 18
